Goal: Answer question/provide support: Share knowledge or assist other users

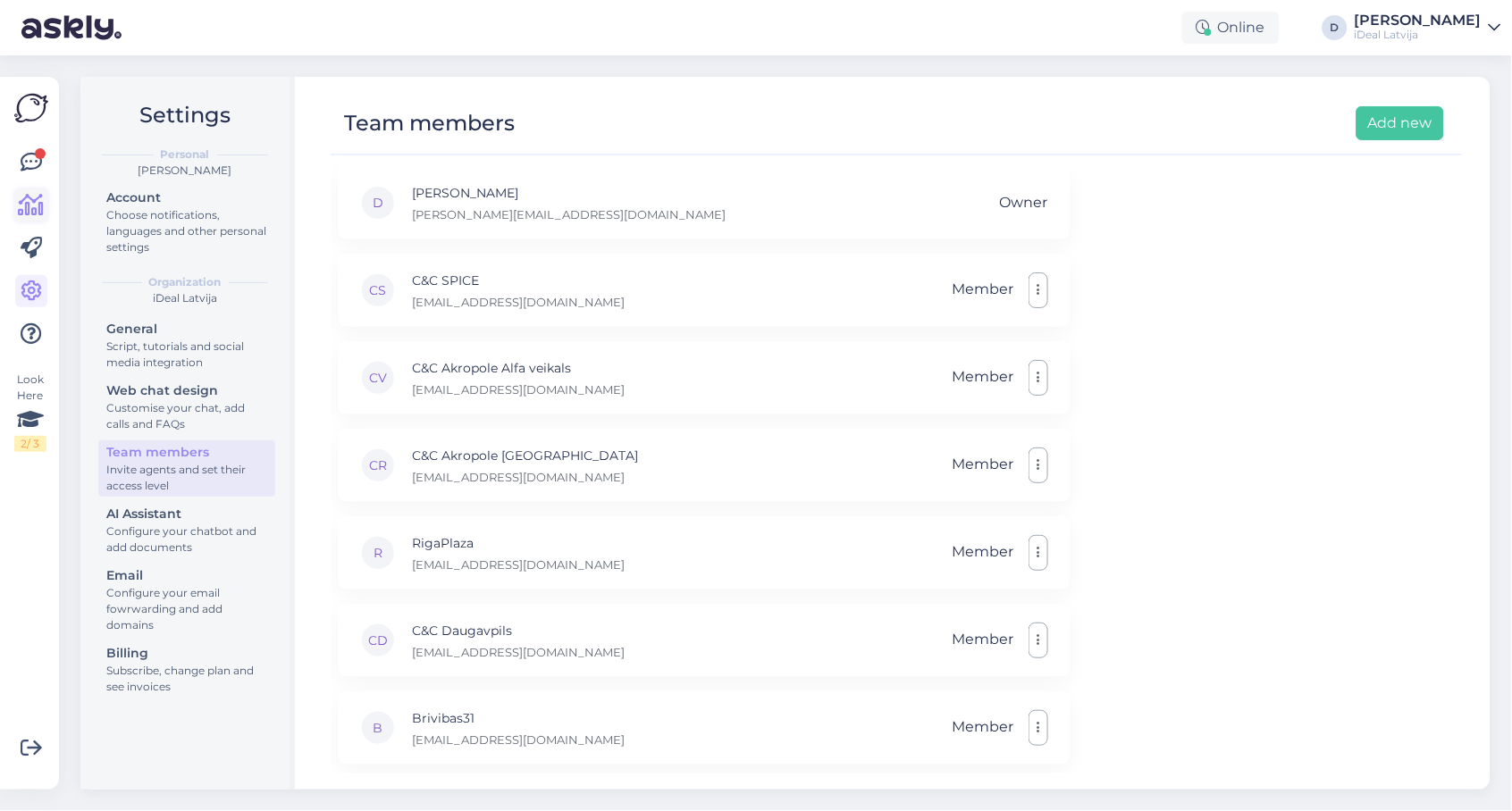
click at [31, 205] on icon at bounding box center [32, 205] width 26 height 21
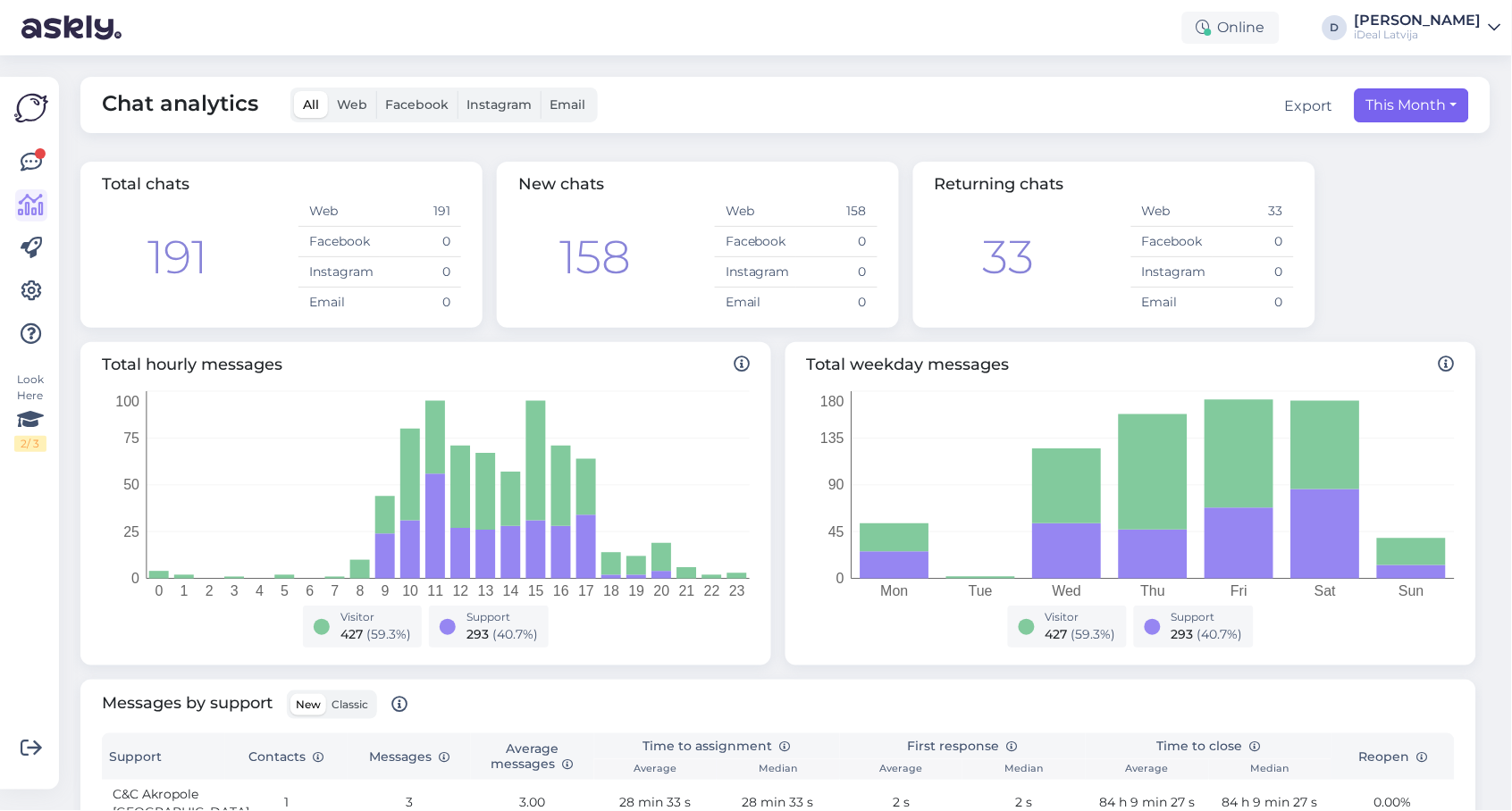
click at [1413, 103] on button "This Month" at bounding box center [1411, 104] width 114 height 34
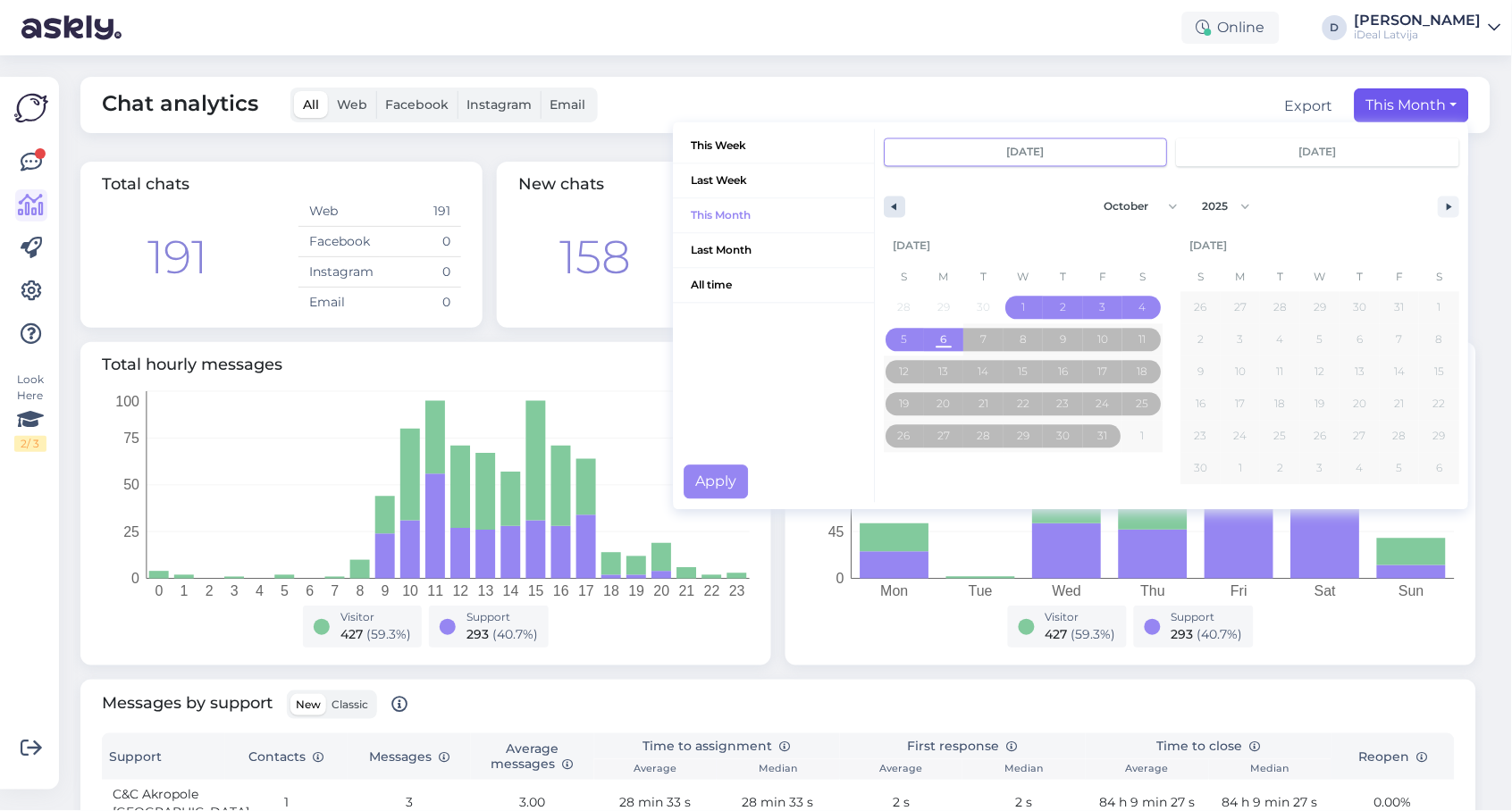
click at [897, 207] on button "button" at bounding box center [894, 206] width 21 height 21
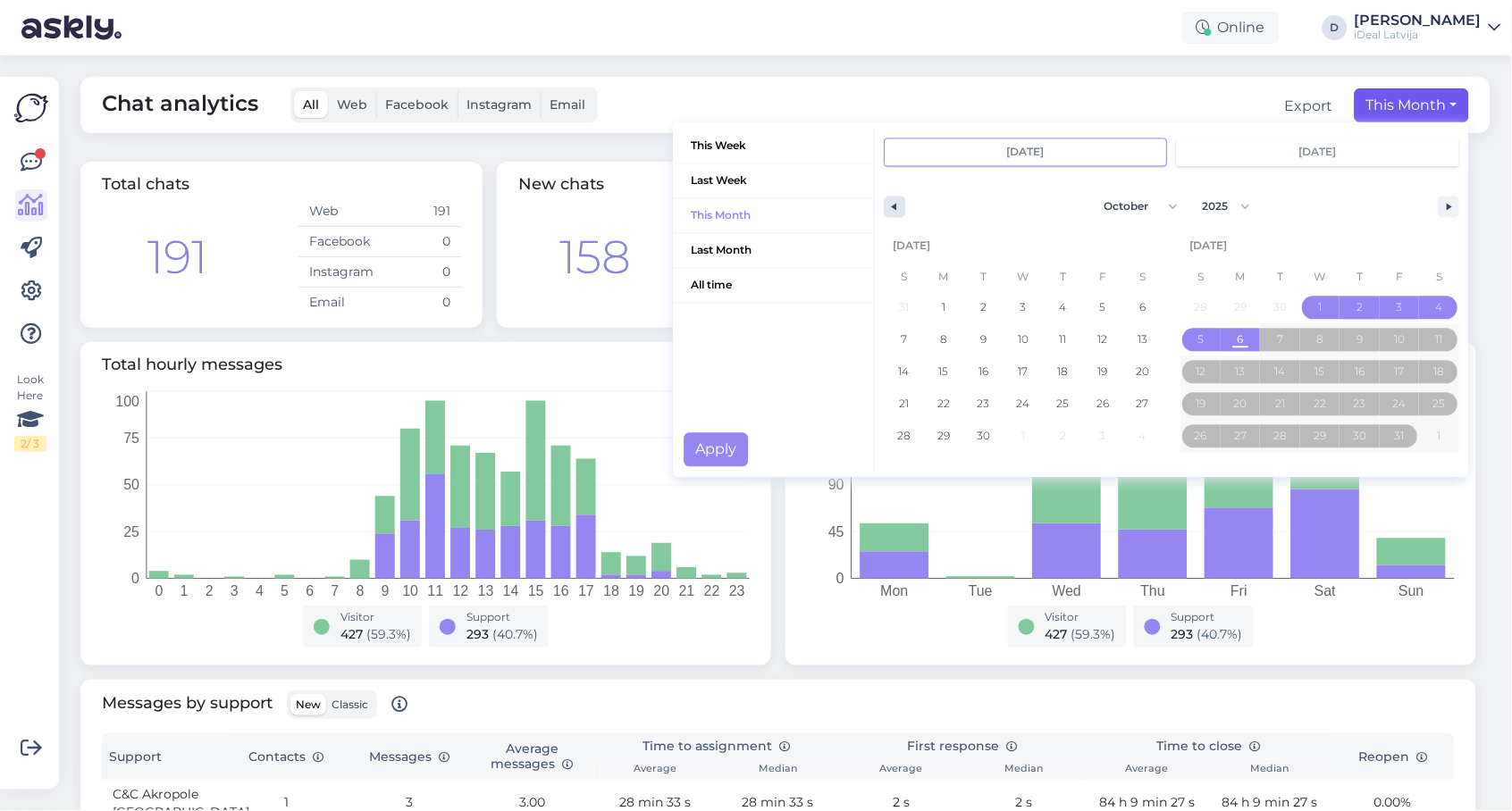
select select "8"
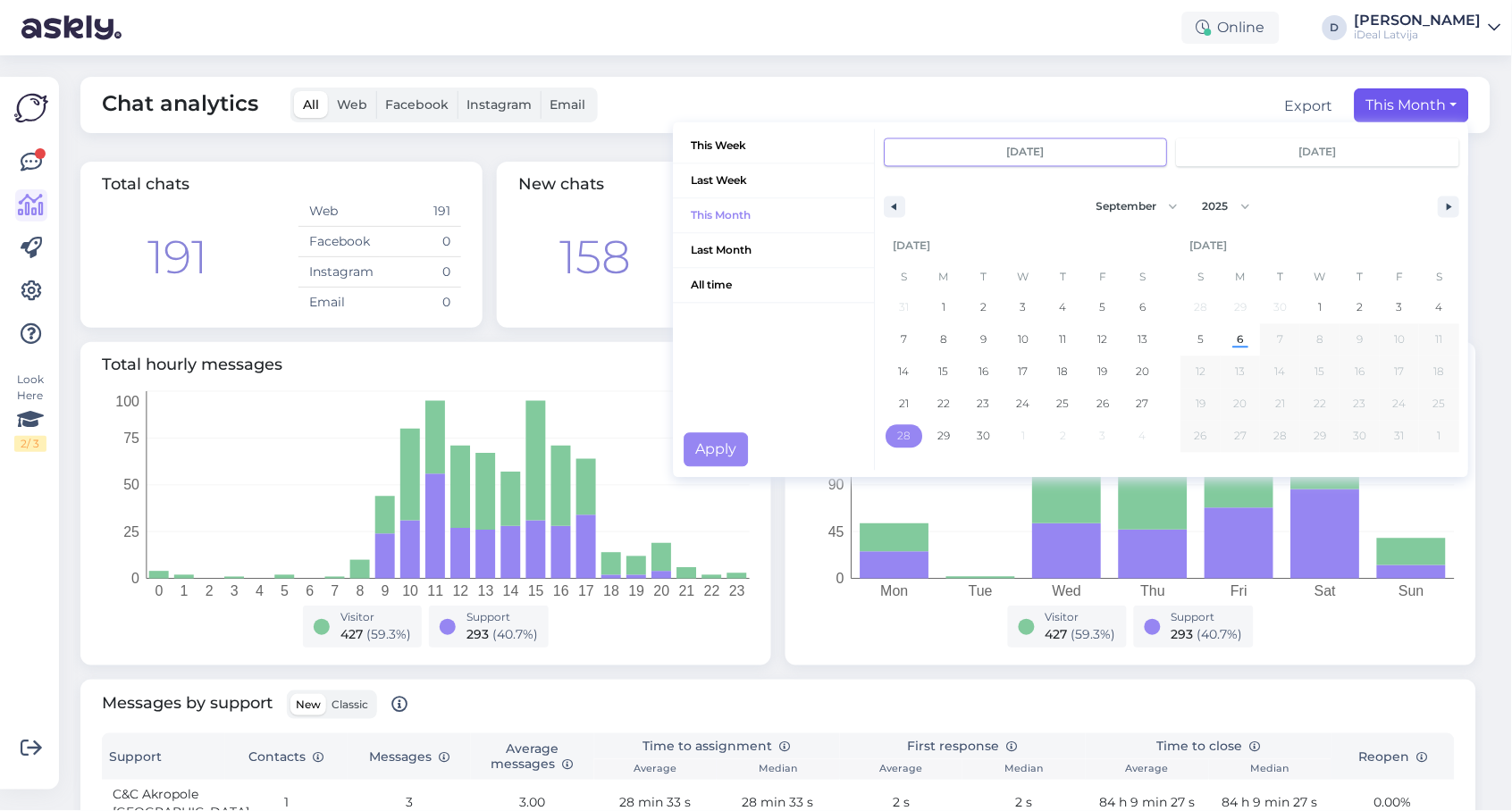
click at [908, 431] on span "28" at bounding box center [904, 437] width 13 height 33
type input "[DATE]"
click at [1438, 302] on span "4" at bounding box center [1439, 307] width 7 height 33
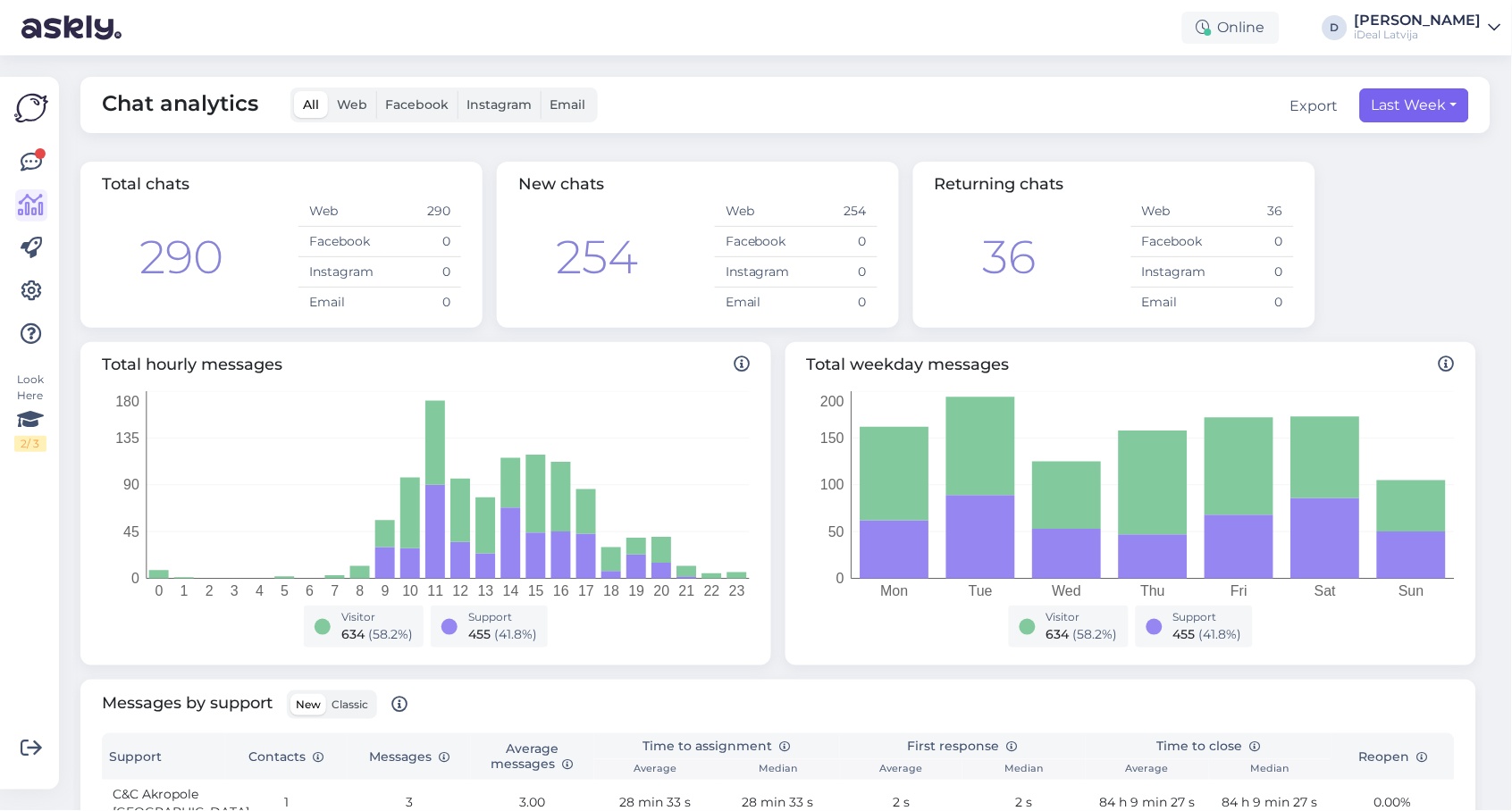
click at [1374, 101] on button "Last Week" at bounding box center [1414, 104] width 109 height 34
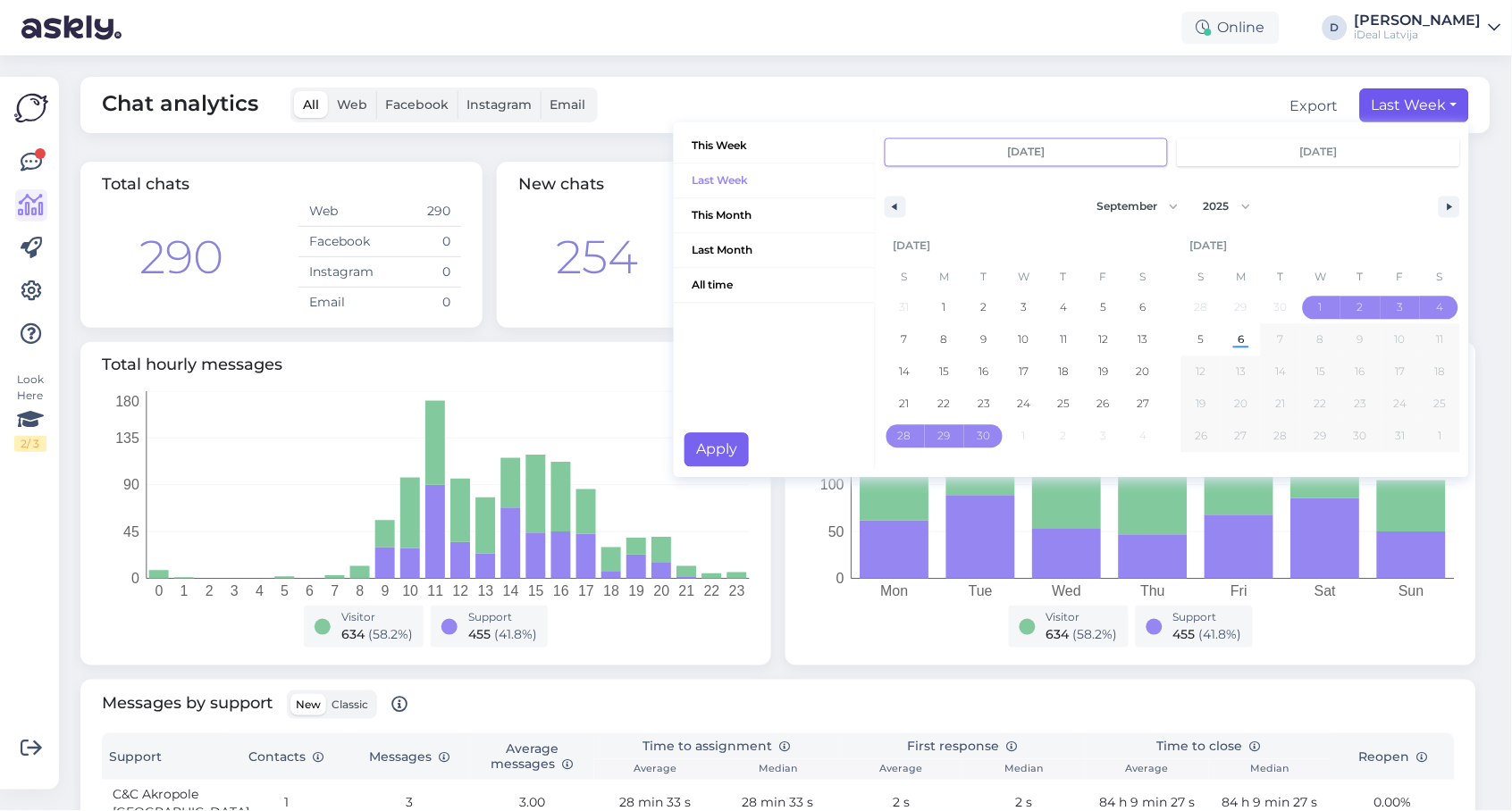
click at [719, 443] on button "Apply" at bounding box center [716, 449] width 64 height 34
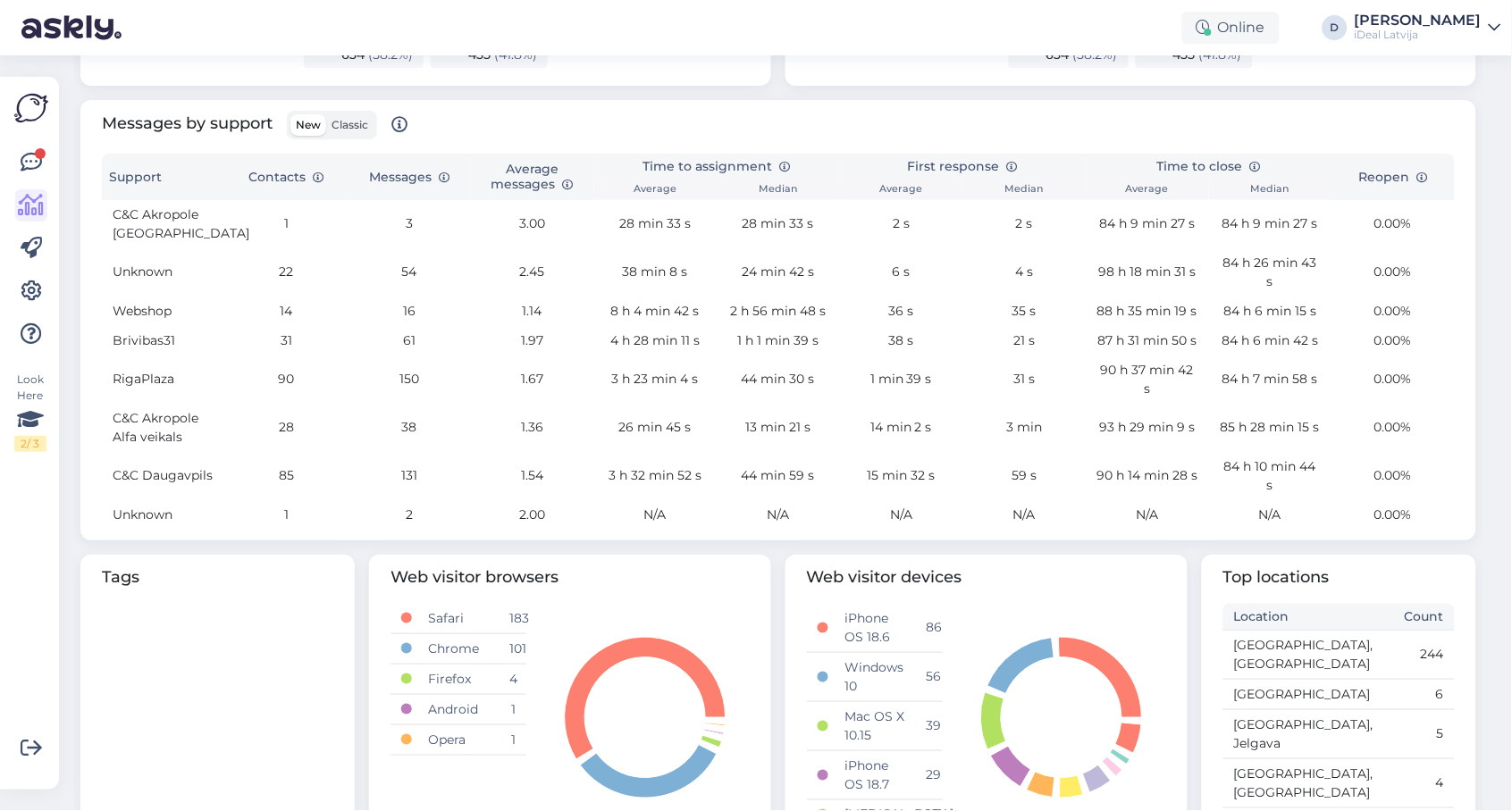
scroll to position [547, 0]
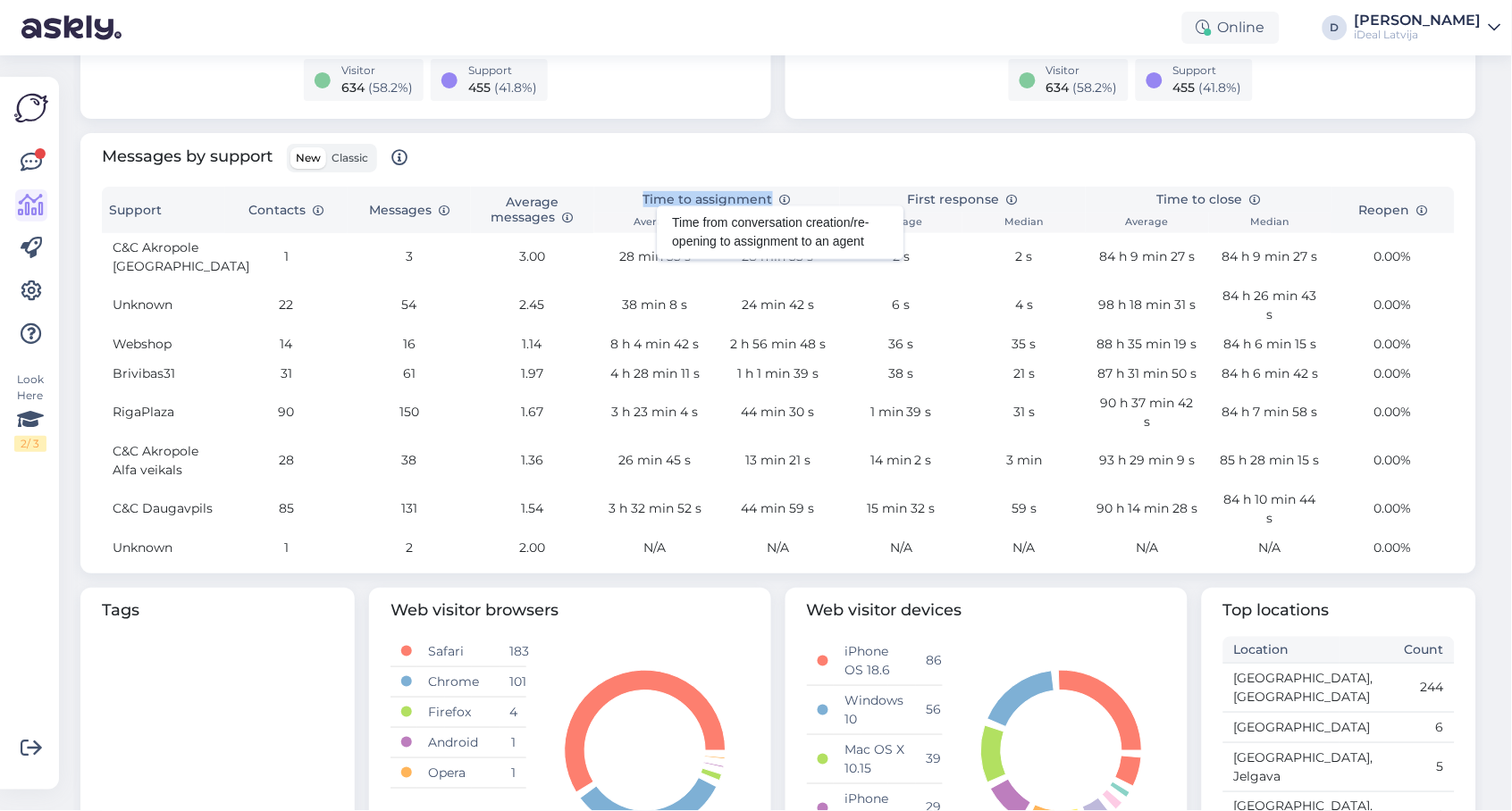
drag, startPoint x: 643, startPoint y: 189, endPoint x: 775, endPoint y: 186, distance: 132.0
click at [775, 187] on th "Time to assignment" at bounding box center [717, 199] width 246 height 26
copy th "Time to assignment"
drag, startPoint x: 395, startPoint y: 388, endPoint x: 442, endPoint y: 391, distance: 47.1
click at [442, 391] on td "150" at bounding box center [409, 413] width 124 height 48
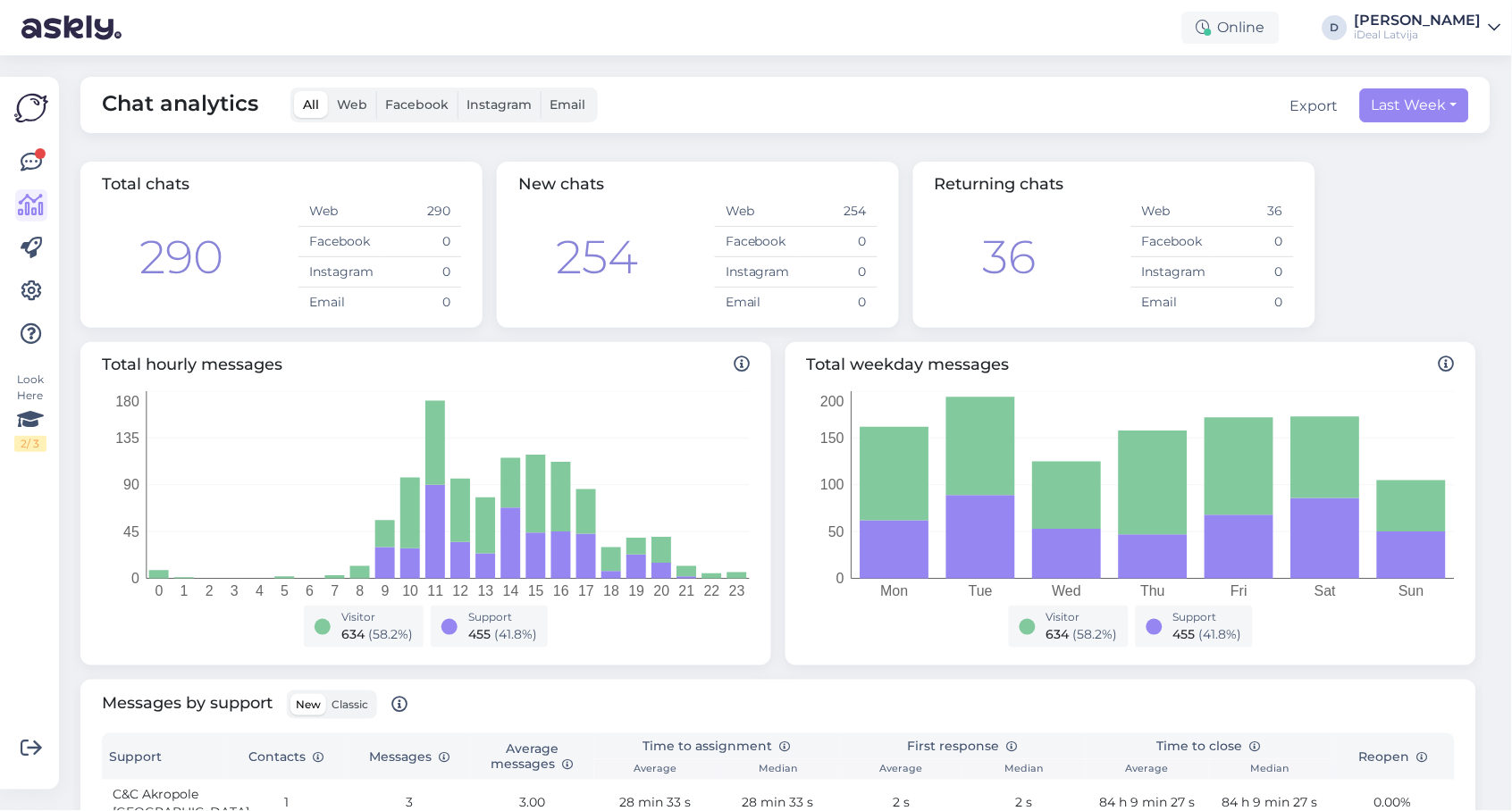
scroll to position [0, 0]
click at [29, 147] on link at bounding box center [32, 163] width 33 height 33
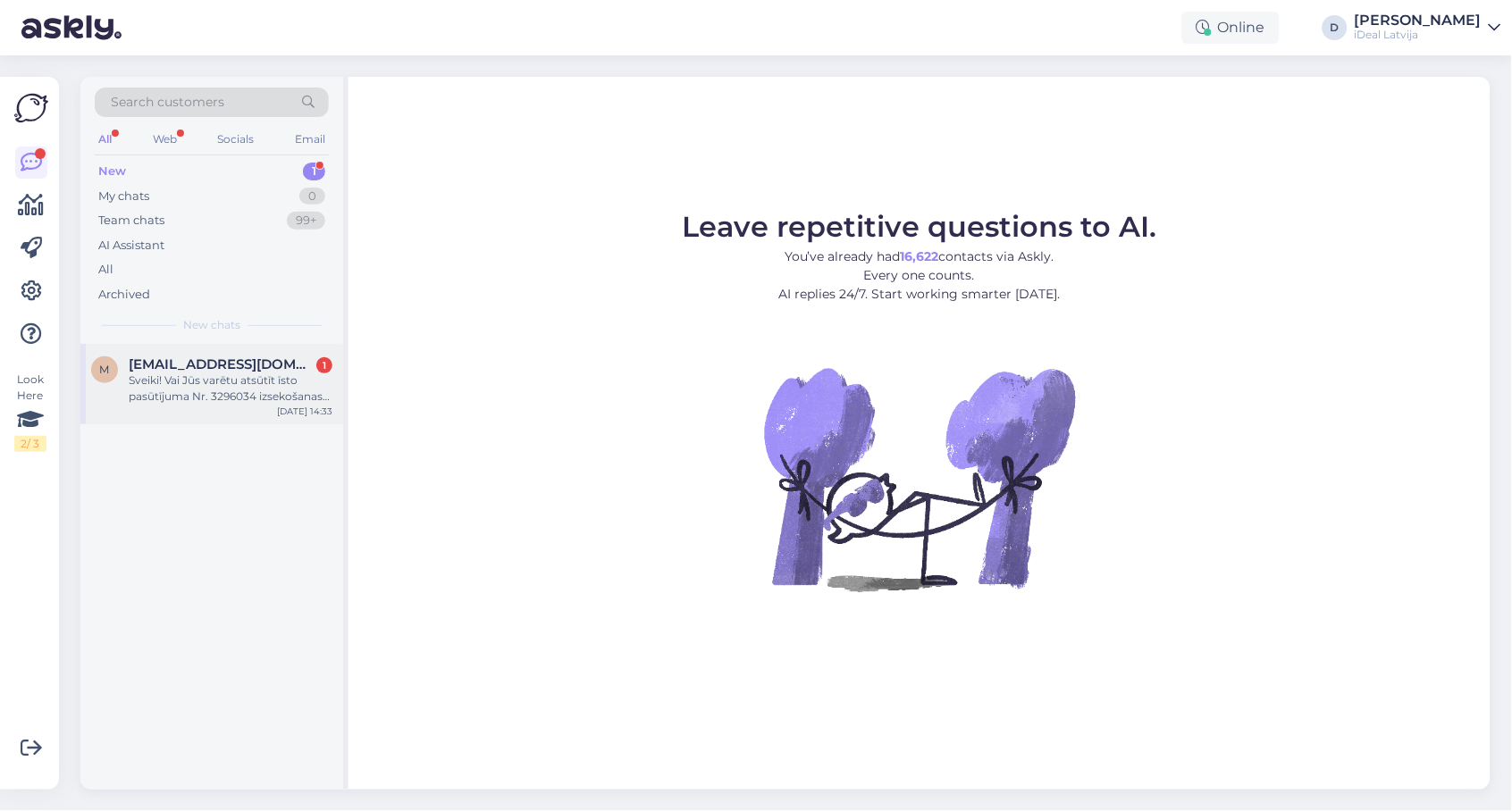
click at [194, 360] on span "[EMAIL_ADDRESS][DOMAIN_NAME]" at bounding box center [221, 364] width 186 height 16
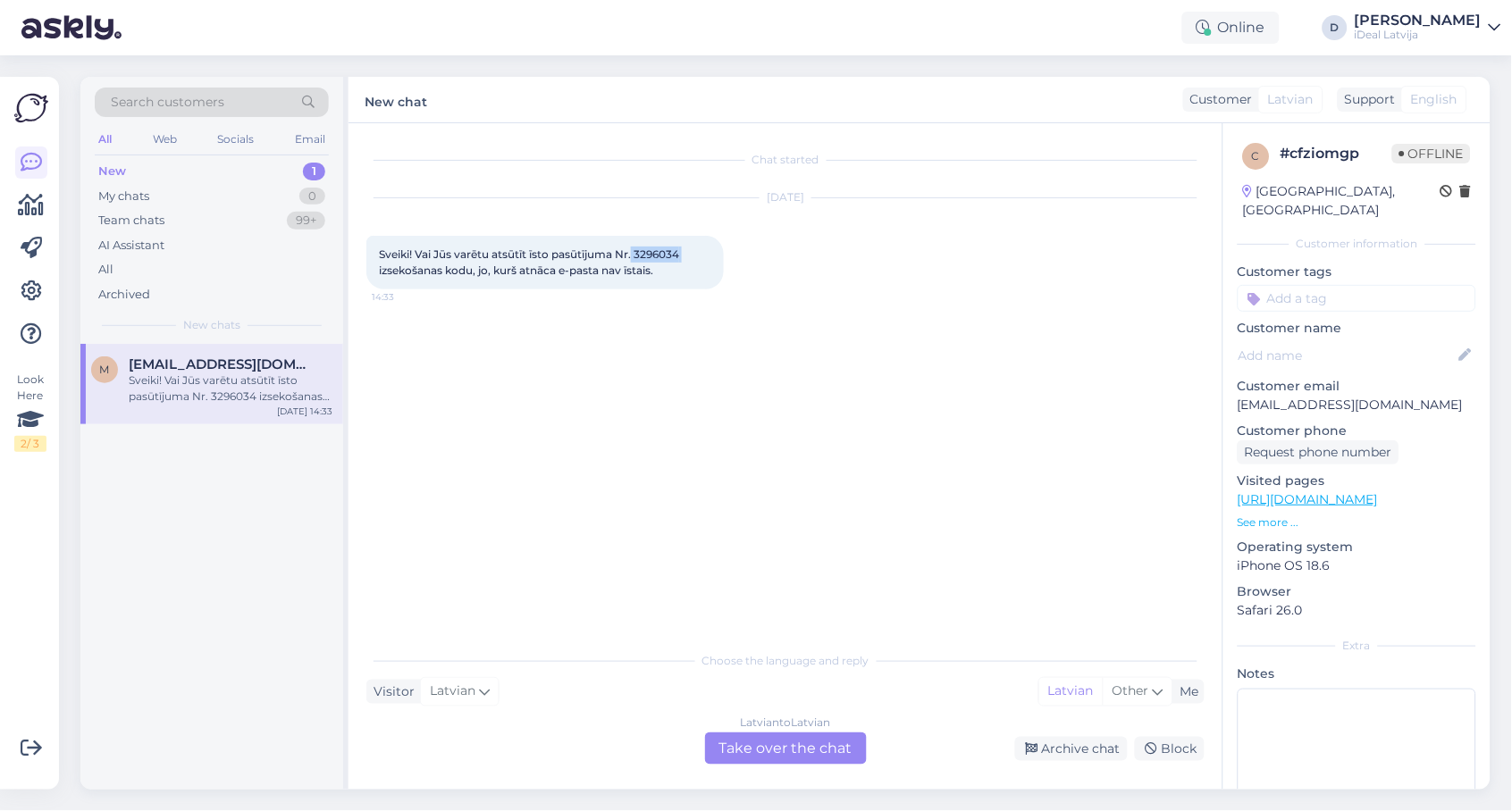
drag, startPoint x: 636, startPoint y: 251, endPoint x: 687, endPoint y: 253, distance: 51.0
click at [687, 253] on div "Sveiki! Vai Jūs varētu atsūtīt īsto pasūtījuma Nr. 3296034 izsekošanas kodu, jo…" at bounding box center [545, 262] width 357 height 54
copy span "3296034"
click at [824, 752] on div "Latvian to Latvian Take over the chat" at bounding box center [785, 749] width 162 height 33
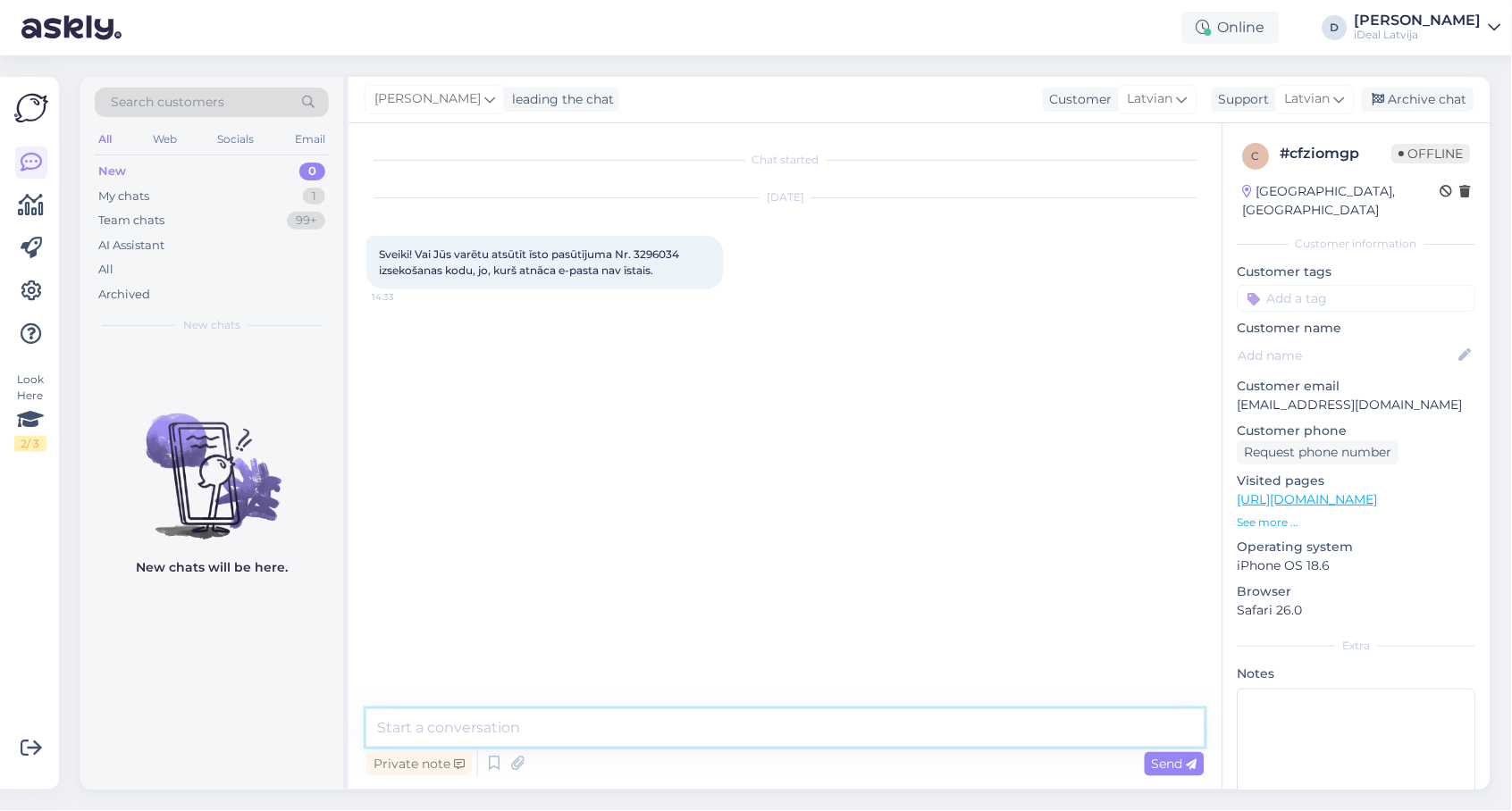
click at [621, 724] on textarea at bounding box center [785, 728] width 838 height 37
paste textarea "05757996911365"
type textarea "labdien! Šim jābūt īstajam - 05757996911365"
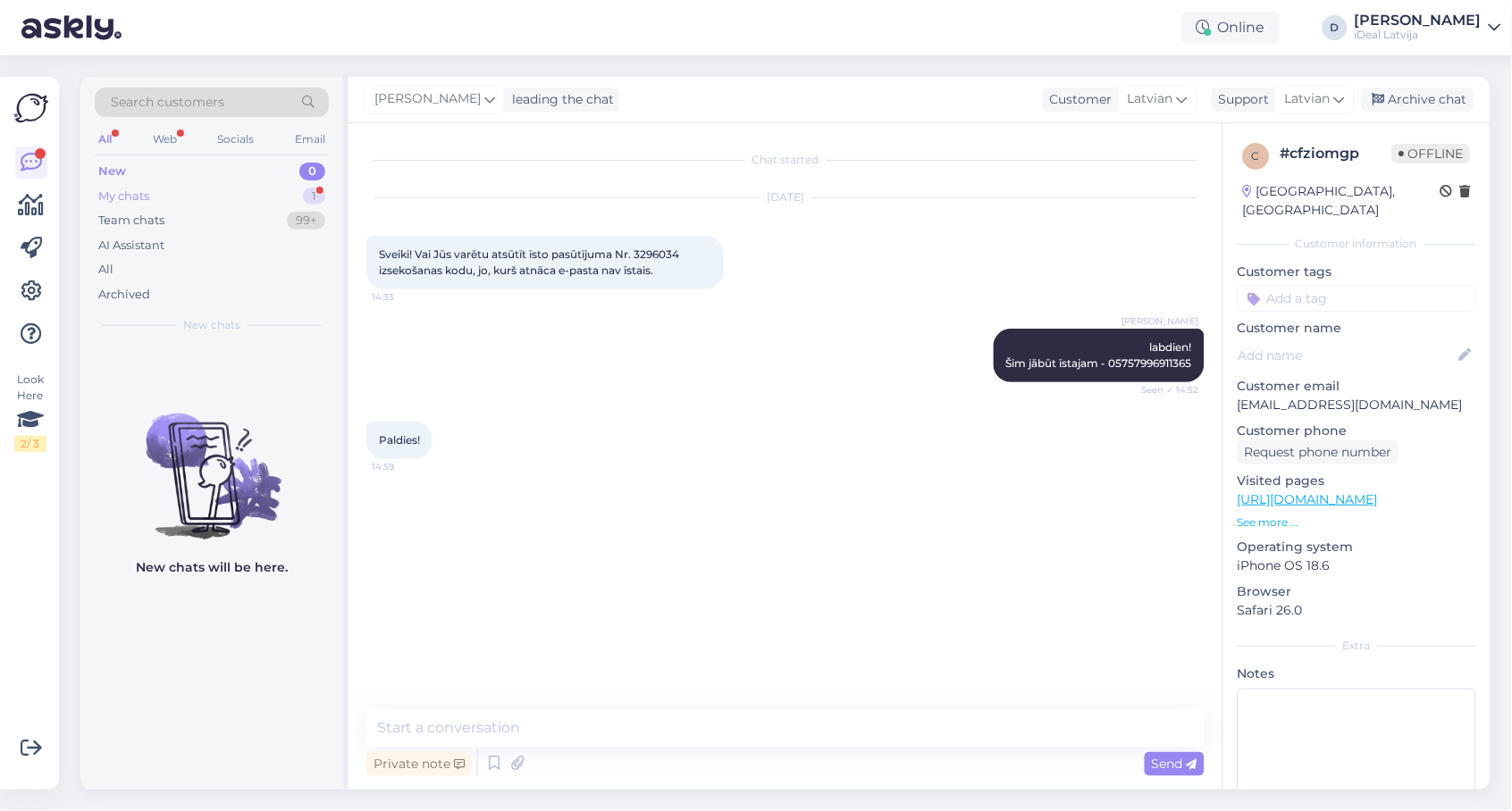
click at [166, 194] on div "My chats 1" at bounding box center [212, 196] width 235 height 25
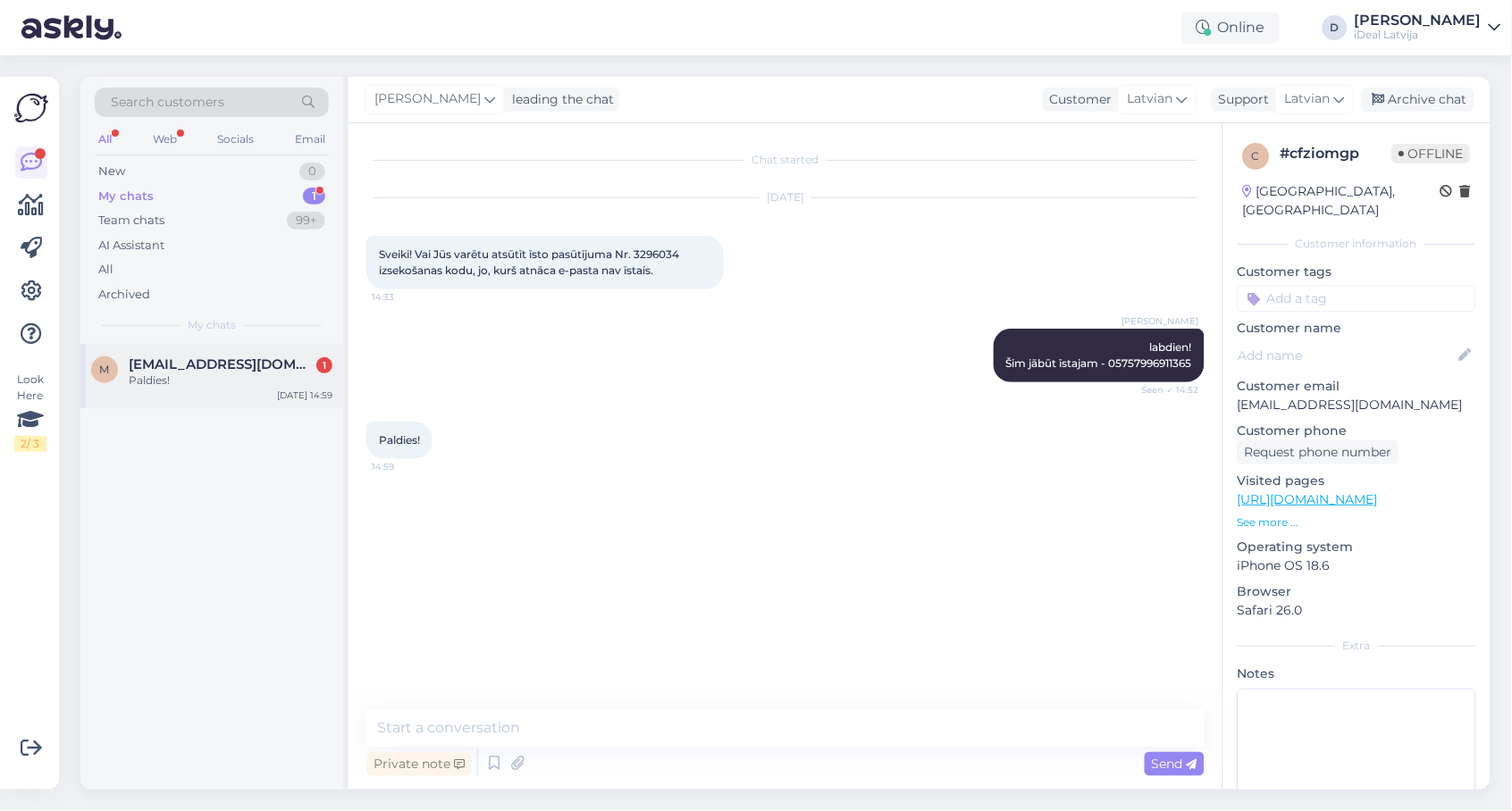
click at [207, 359] on span "[EMAIL_ADDRESS][DOMAIN_NAME]" at bounding box center [221, 364] width 186 height 16
click at [124, 168] on div "New" at bounding box center [112, 171] width 27 height 18
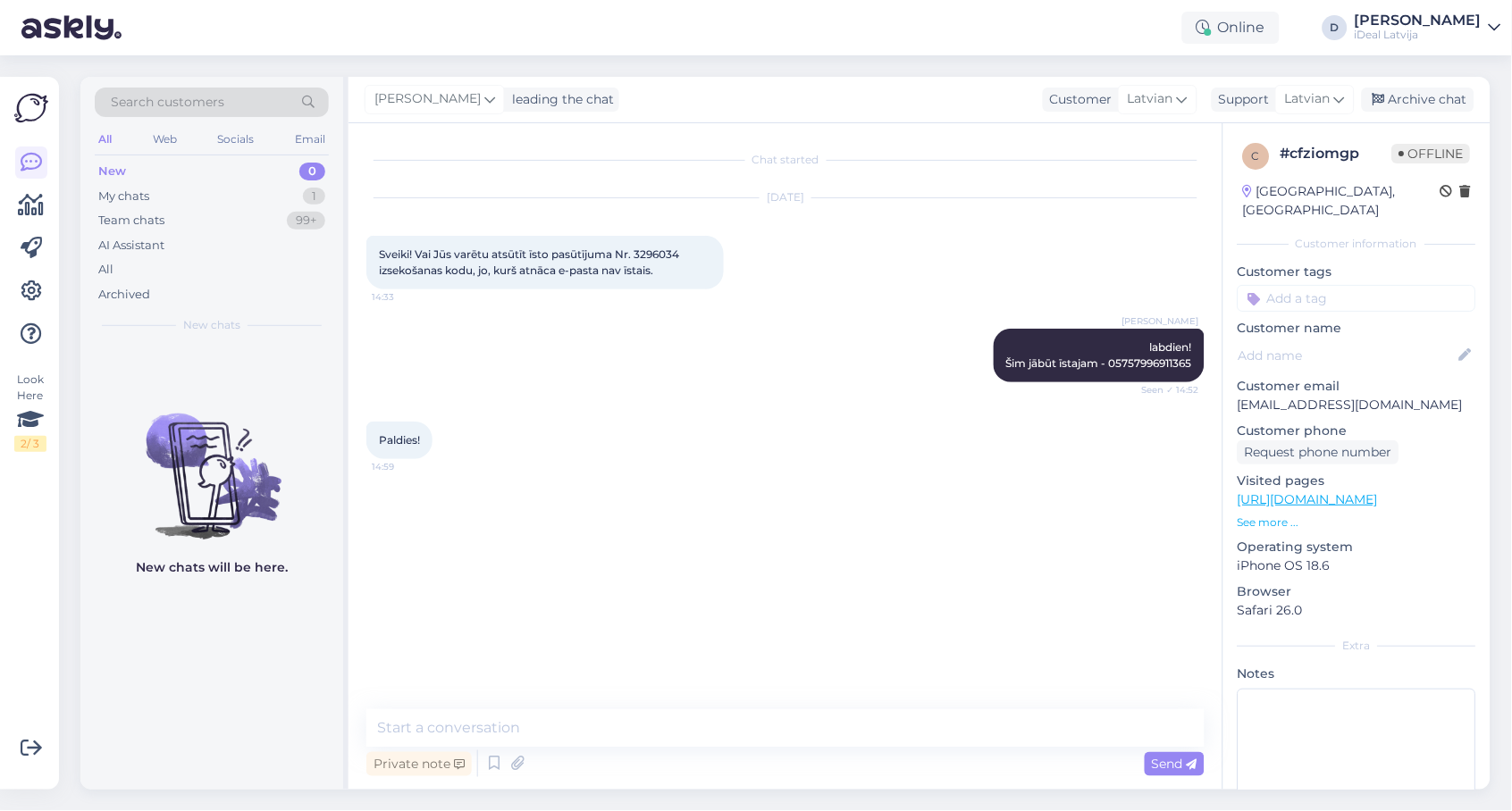
click at [100, 134] on div "All" at bounding box center [104, 139] width 20 height 23
click at [147, 213] on div "Team chats" at bounding box center [131, 220] width 66 height 18
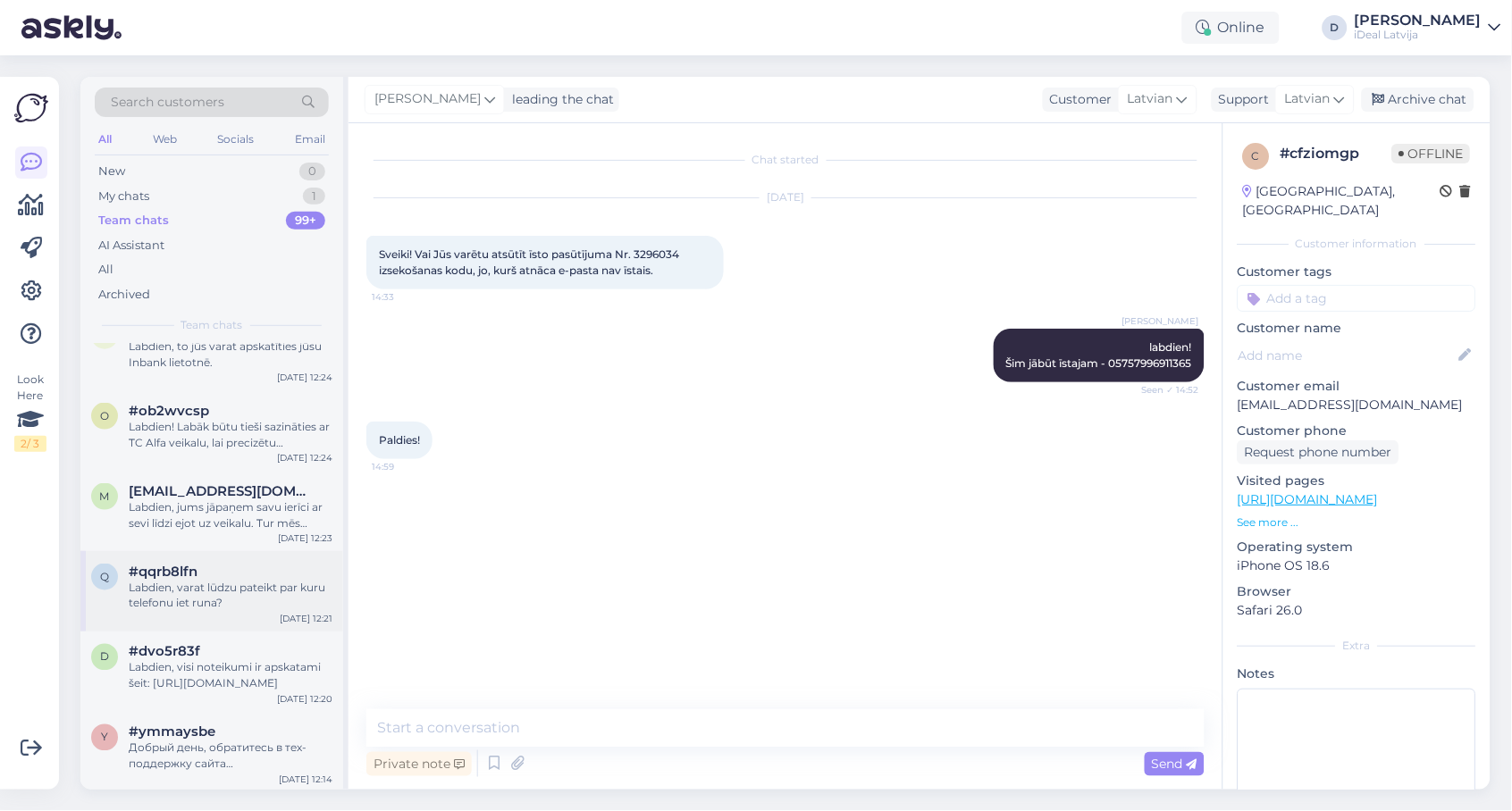
scroll to position [395, 0]
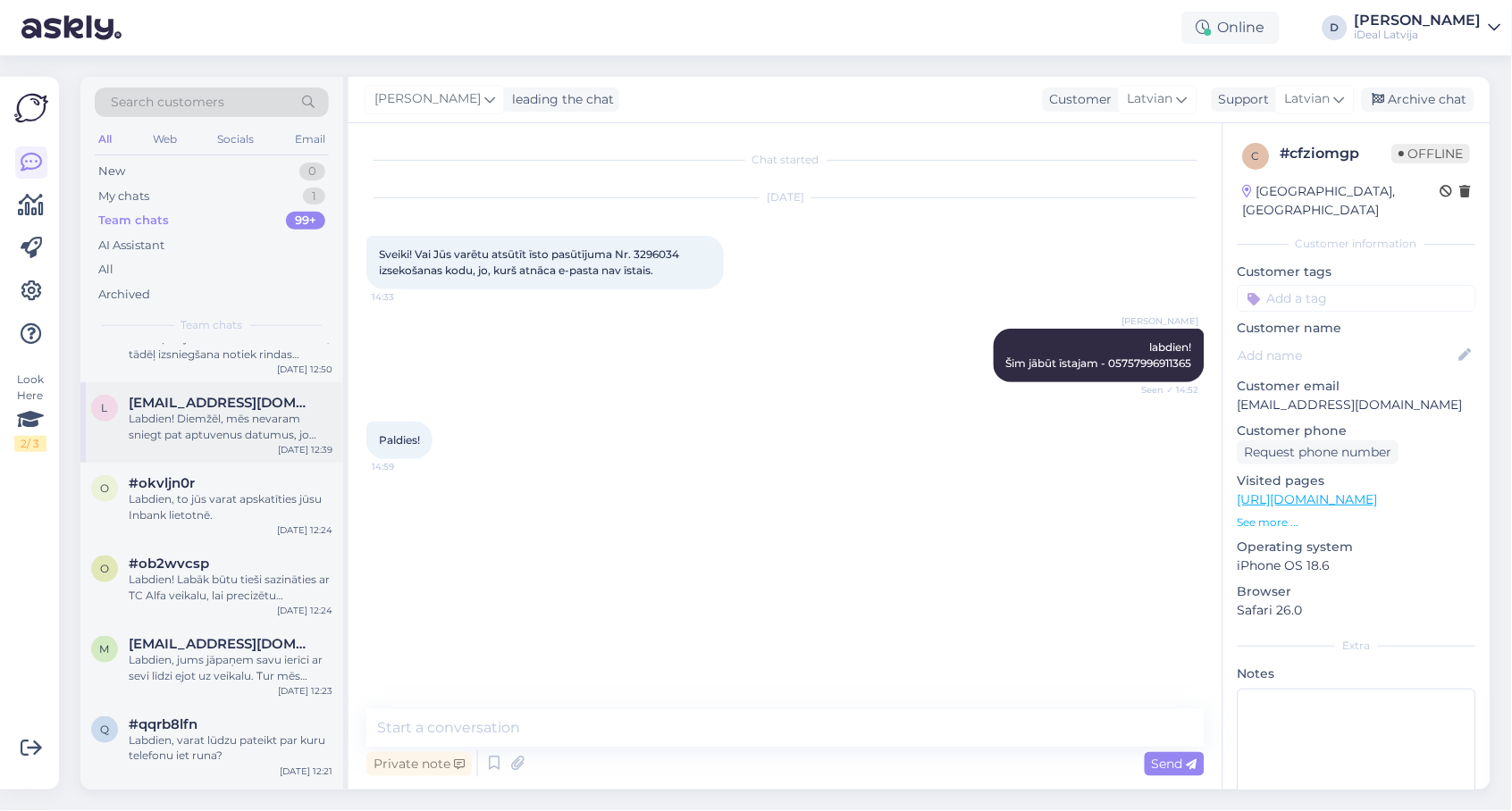
click at [235, 419] on div "Labdien! Diemžēl, mēs nevaram sniegt pat aptuvenus datumus, jo piegādes nāk nes…" at bounding box center [230, 427] width 204 height 33
